Goal: Find specific page/section: Find specific page/section

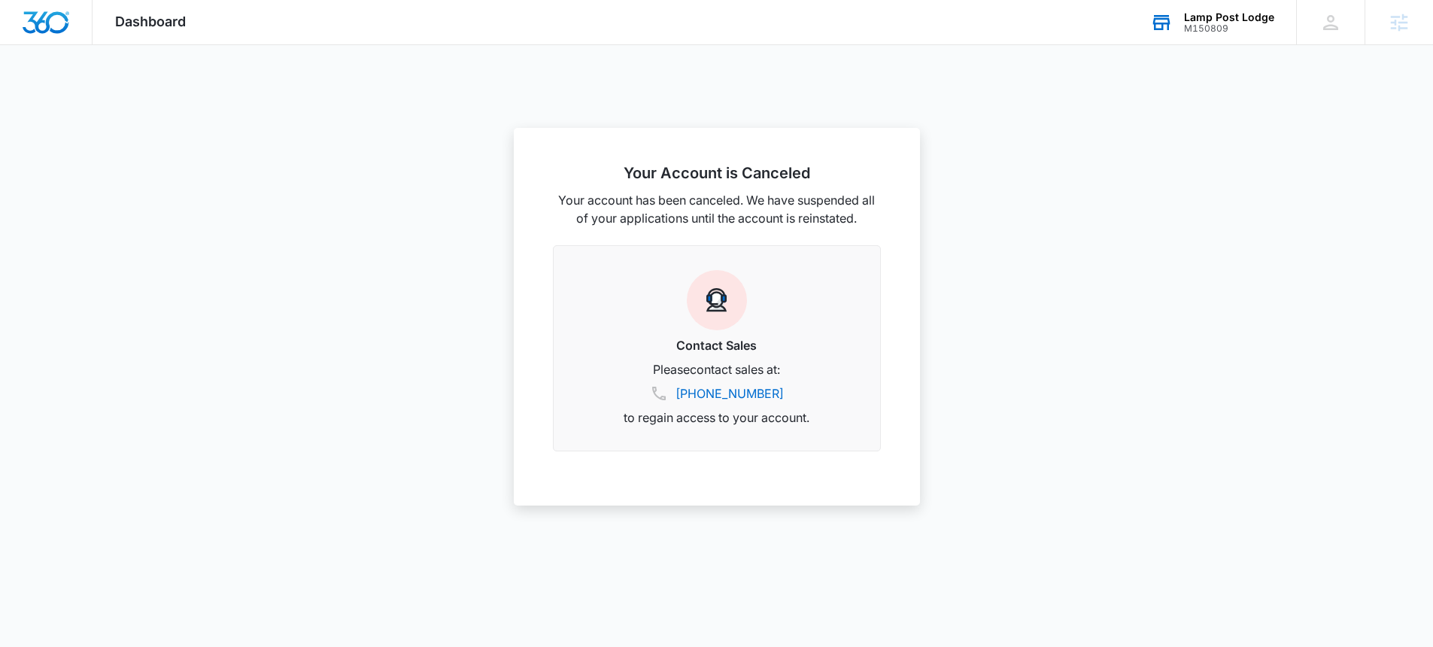
click at [1263, 32] on div "M150809" at bounding box center [1229, 28] width 90 height 11
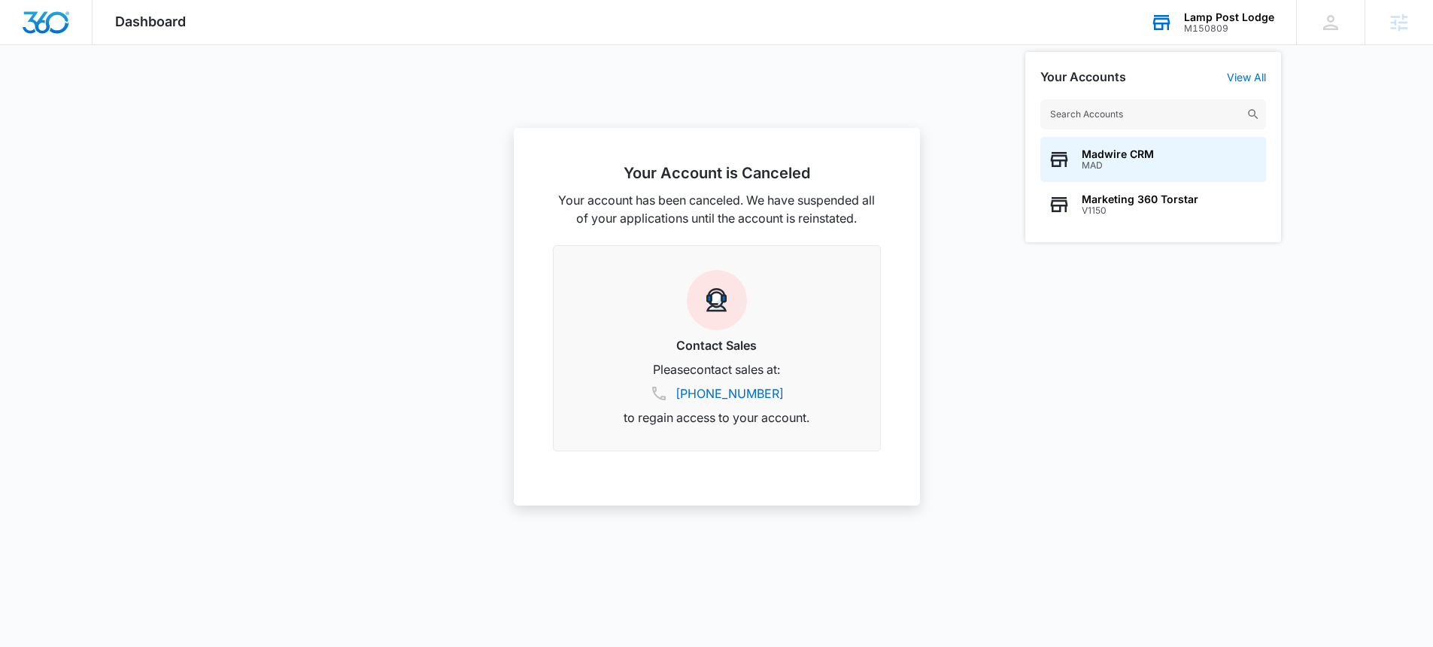
type input "M25216"
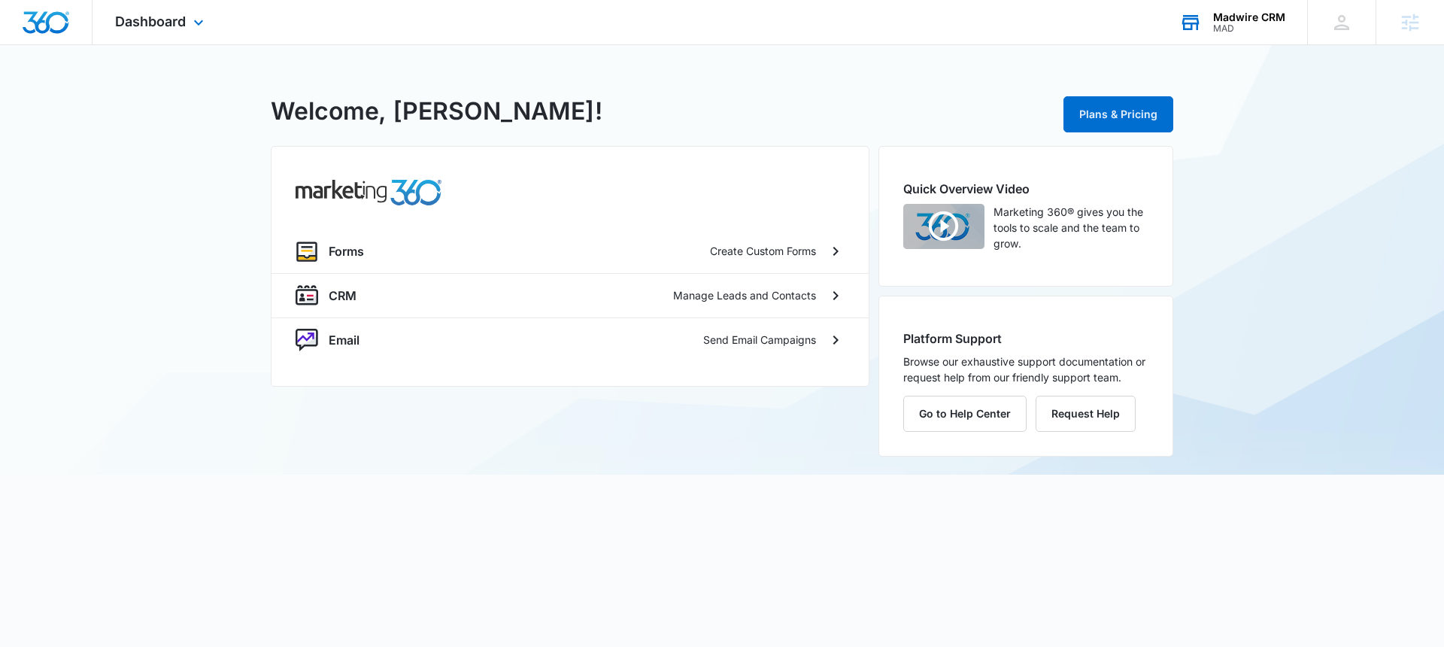
click at [1233, 12] on div "Madwire CRM" at bounding box center [1249, 17] width 72 height 12
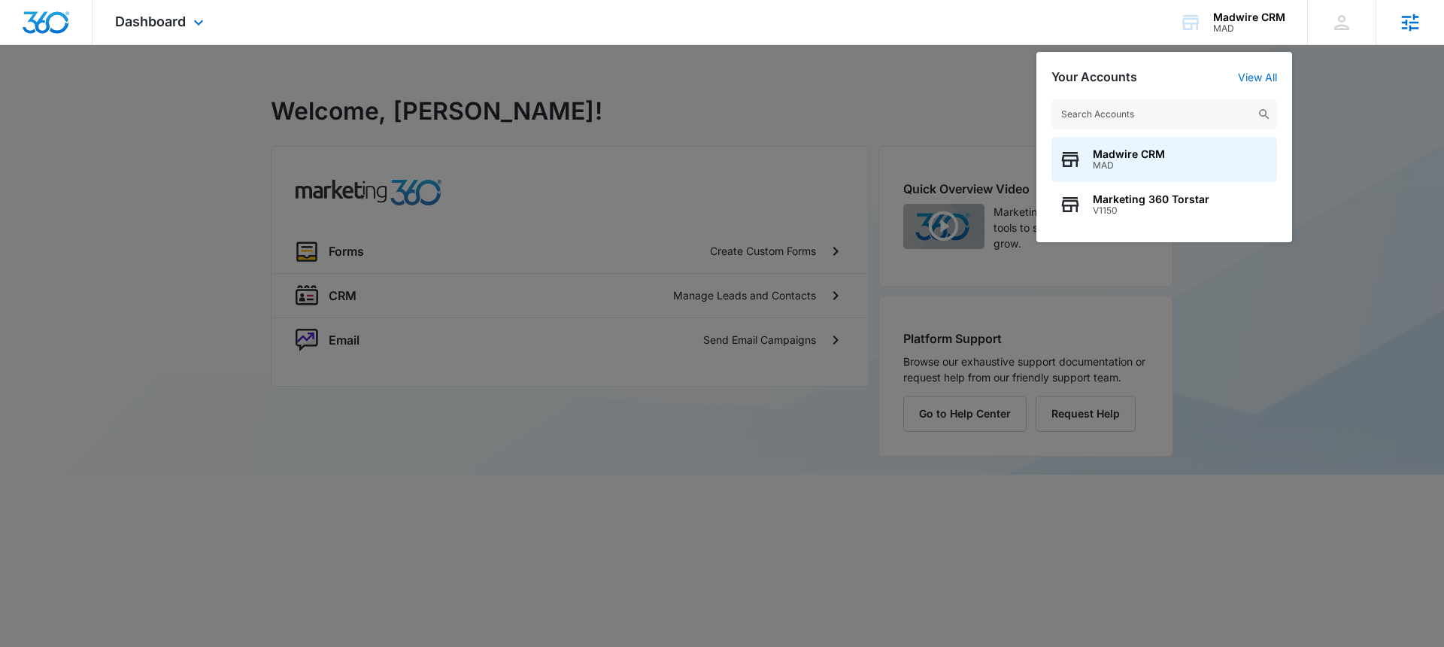
click at [1396, 20] on div "Agencies" at bounding box center [1410, 22] width 68 height 44
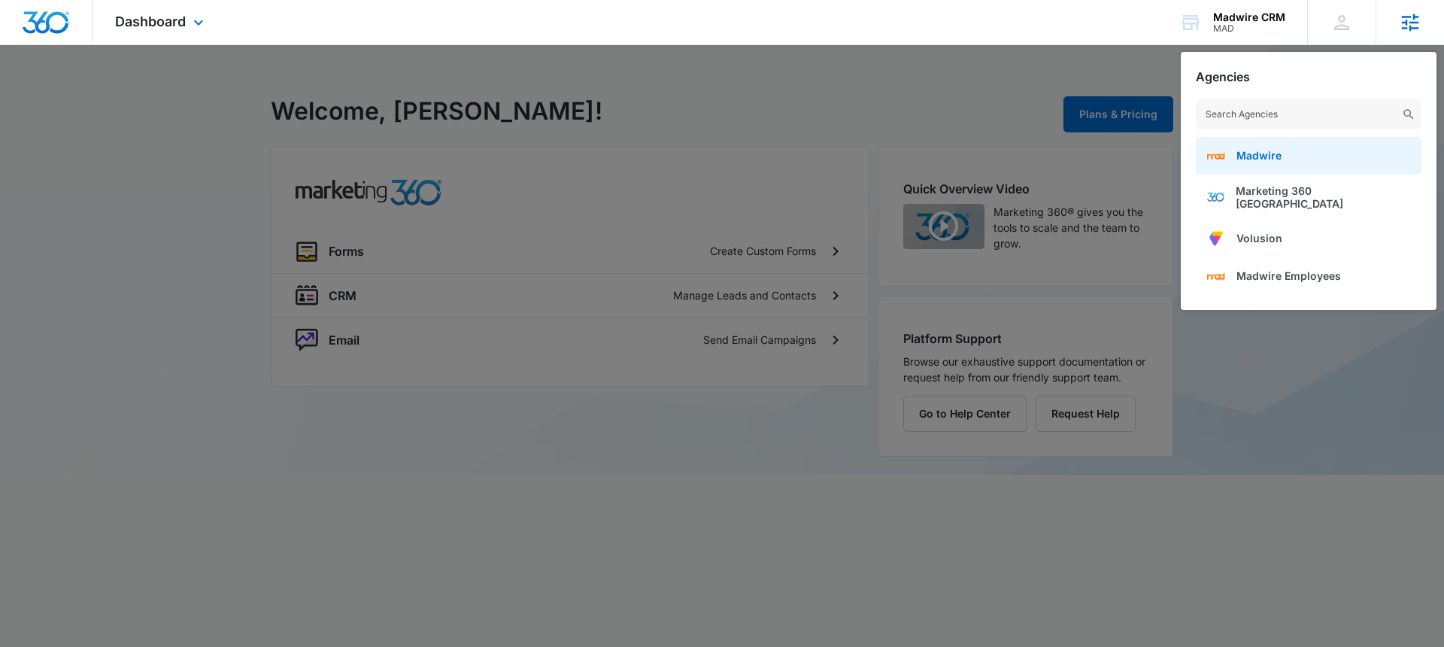
click at [1262, 157] on span "Madwire" at bounding box center [1259, 155] width 45 height 13
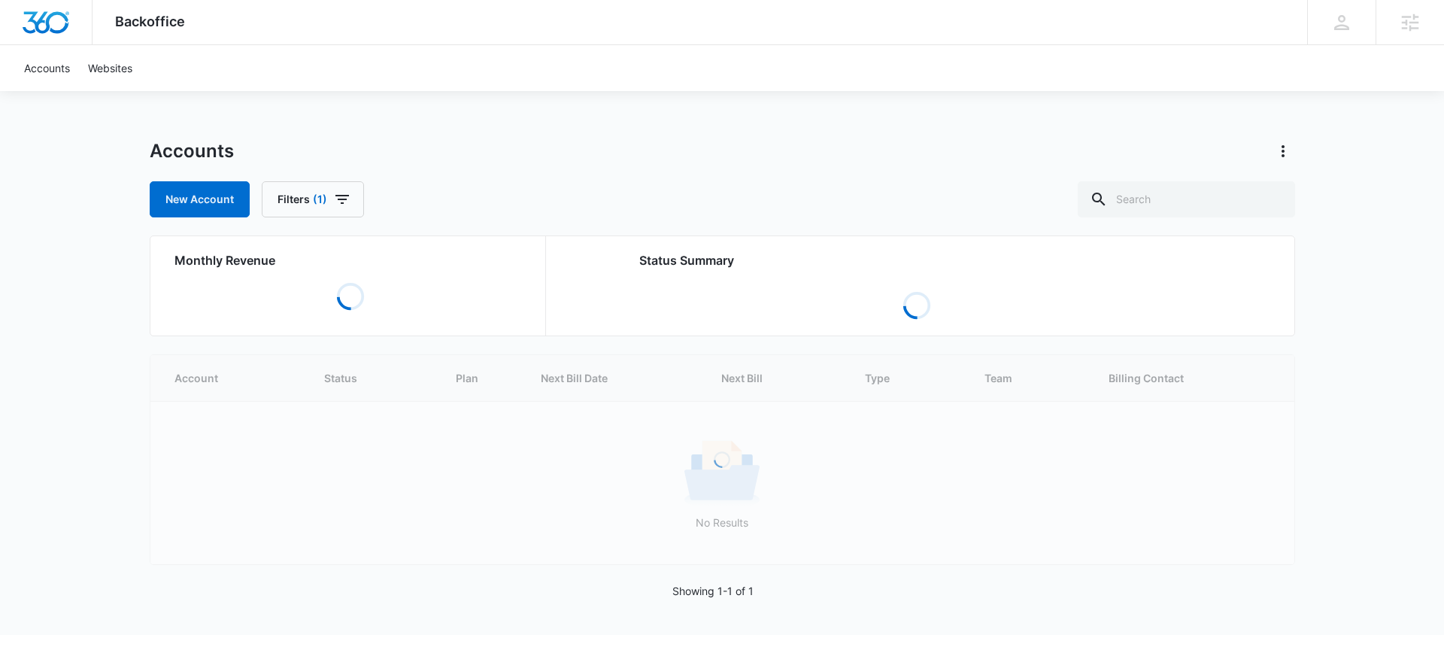
click at [1379, 176] on div "Backoffice Apps Settings [PERSON_NAME] [PERSON_NAME][EMAIL_ADDRESS][PERSON_NAME…" at bounding box center [722, 317] width 1444 height 635
click at [1200, 199] on input "text" at bounding box center [1186, 199] width 217 height 36
paste input "M25216"
type input "M25216"
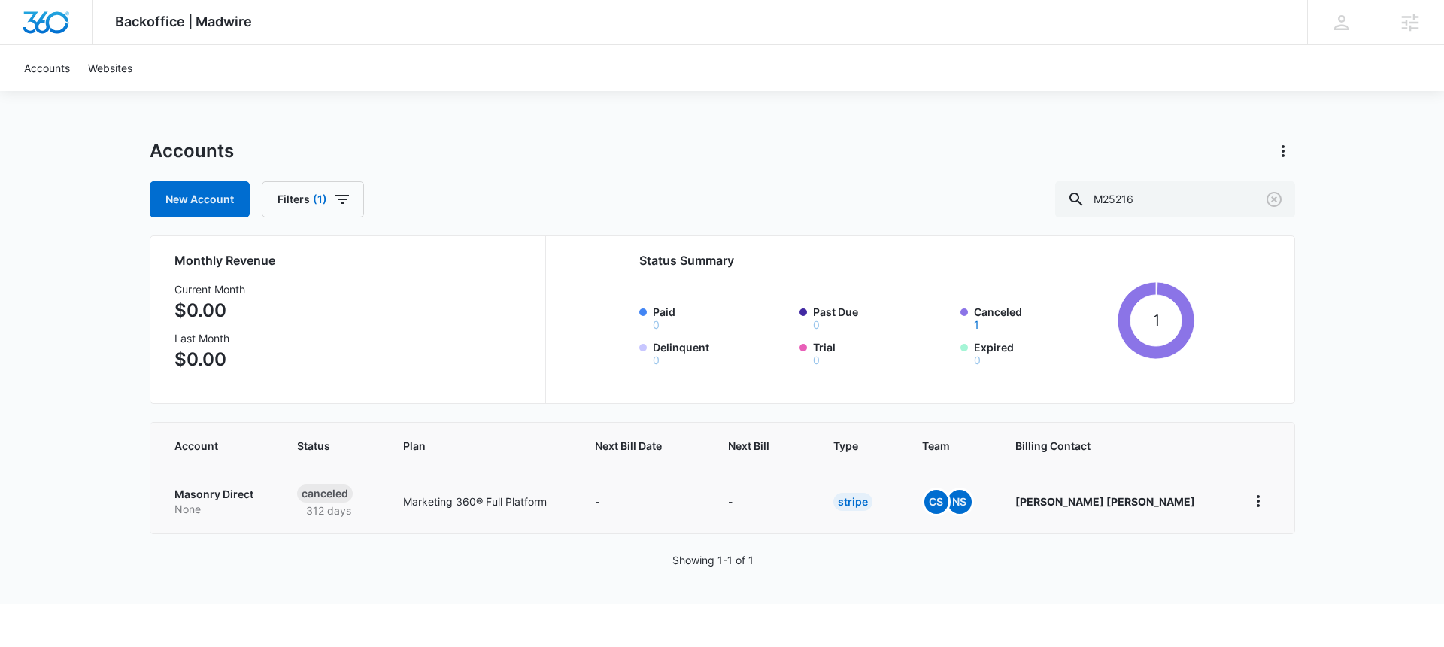
click at [240, 493] on p "Masonry Direct" at bounding box center [218, 494] width 87 height 15
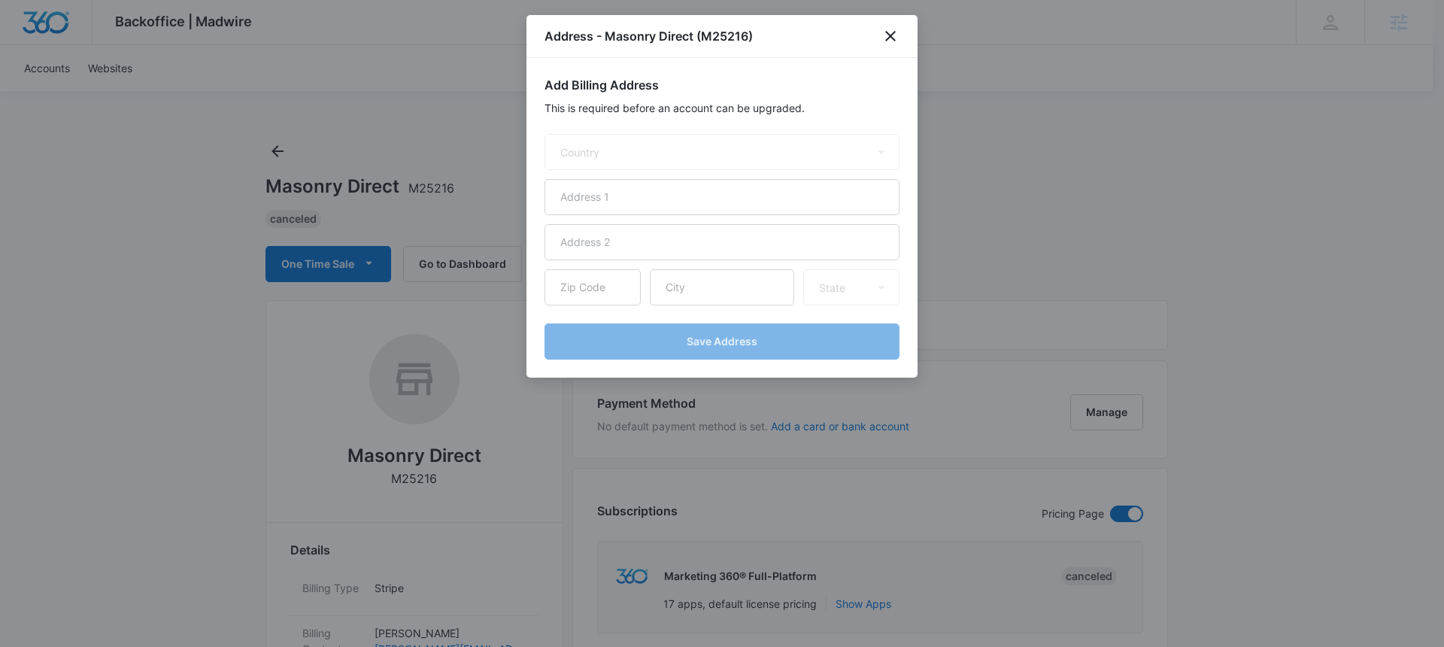
select select "US"
